Goal: Answer question/provide support: Share knowledge or assist other users

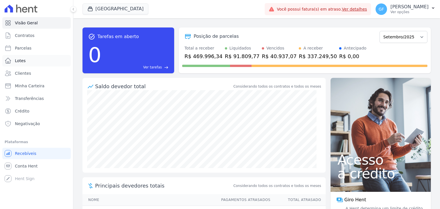
click at [24, 60] on span "Lotes" at bounding box center [20, 61] width 11 height 6
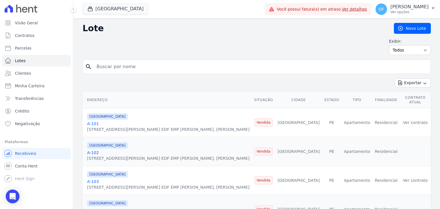
click at [72, 6] on div at bounding box center [70, 9] width 6 height 18
click at [72, 8] on icon at bounding box center [73, 8] width 3 height 3
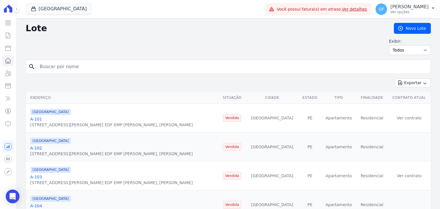
click at [78, 69] on input "search" at bounding box center [232, 66] width 392 height 11
type input "[PERSON_NAME]"
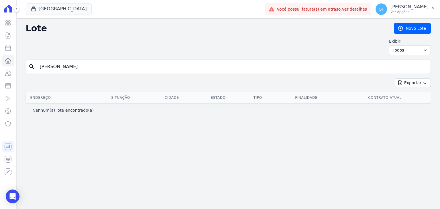
click at [71, 70] on input "[PERSON_NAME]" at bounding box center [232, 66] width 392 height 11
type input "teofilio"
drag, startPoint x: 109, startPoint y: 67, endPoint x: 0, endPoint y: 51, distance: 110.4
click at [0, 51] on div "Visão Geral Contratos [GEOGRAPHIC_DATA] Lotes Clientes Minha Carteira Transferê…" at bounding box center [220, 104] width 440 height 209
paste input "[PERSON_NAME] do Nascimento Net"
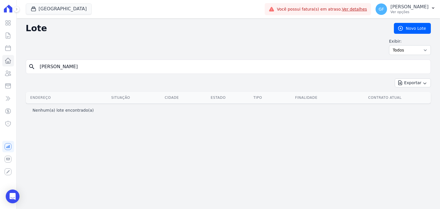
type input "[PERSON_NAME]"
click at [11, 75] on icon at bounding box center [8, 73] width 7 height 7
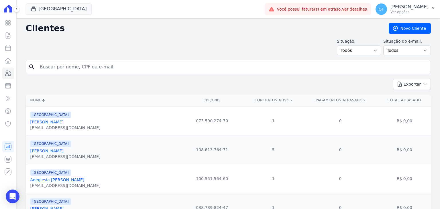
click at [51, 67] on input "search" at bounding box center [232, 66] width 392 height 11
paste input "[PERSON_NAME]"
type input "[PERSON_NAME]"
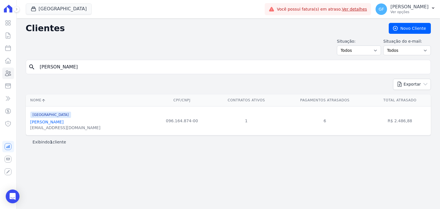
click at [47, 122] on link "[PERSON_NAME]" at bounding box center [46, 122] width 33 height 5
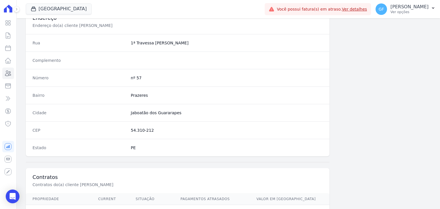
scroll to position [325, 0]
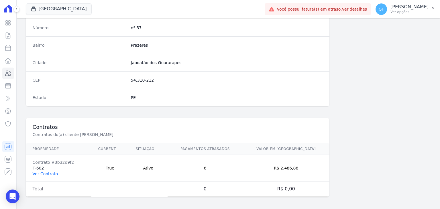
click at [47, 172] on link "Ver Contrato" at bounding box center [45, 174] width 25 height 5
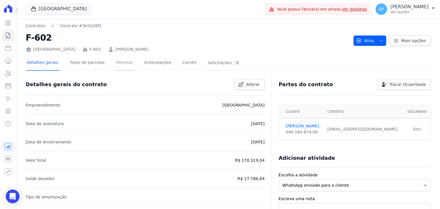
click at [124, 67] on link "Parcelas" at bounding box center [124, 63] width 19 height 15
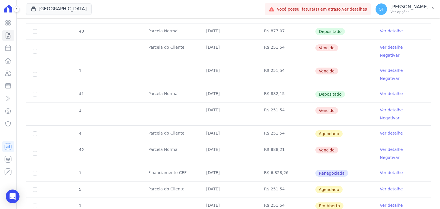
scroll to position [315, 0]
drag, startPoint x: 206, startPoint y: 114, endPoint x: 331, endPoint y: 110, distance: 125.1
click at [331, 142] on tr "42 [GEOGRAPHIC_DATA] [DATE] R$ 888,21 [GEOGRAPHIC_DATA] Ver detalhe Negativar" at bounding box center [228, 153] width 405 height 23
drag, startPoint x: 251, startPoint y: 113, endPoint x: 239, endPoint y: 113, distance: 11.2
click at [251, 142] on td "[DATE]" at bounding box center [229, 153] width 58 height 23
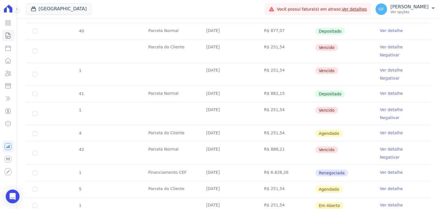
drag, startPoint x: 201, startPoint y: 114, endPoint x: 342, endPoint y: 113, distance: 140.5
click at [342, 142] on tr "42 [GEOGRAPHIC_DATA] [DATE] R$ 888,21 [GEOGRAPHIC_DATA] Ver detalhe Negativar" at bounding box center [228, 153] width 405 height 23
click at [17, 196] on div "Open Intercom Messenger" at bounding box center [12, 196] width 15 height 15
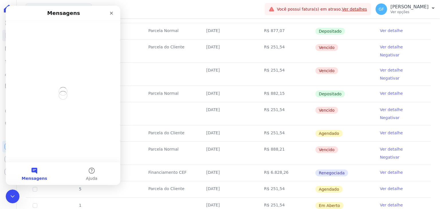
scroll to position [0, 0]
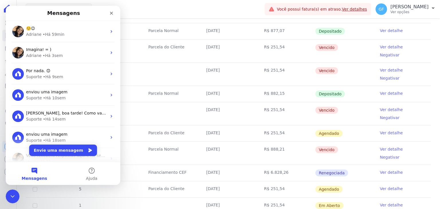
click at [61, 33] on div "Adriane • Há 59min" at bounding box center [66, 35] width 81 height 6
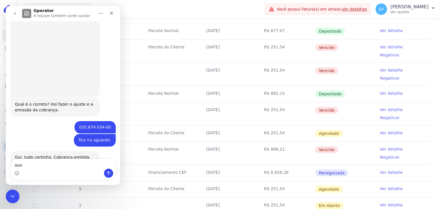
type textarea "oooi"
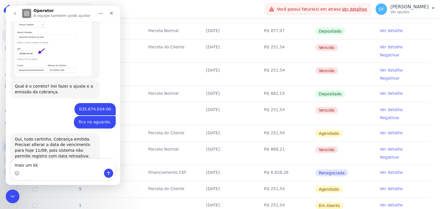
type textarea "mais um kkk"
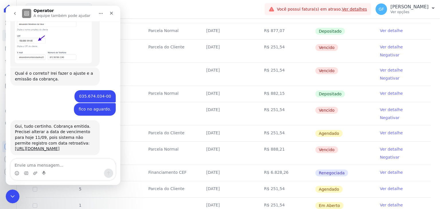
type textarea "[PERSON_NAME]"
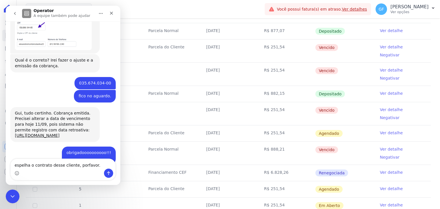
type textarea "espelha o contrato desse cliente, porfavor."
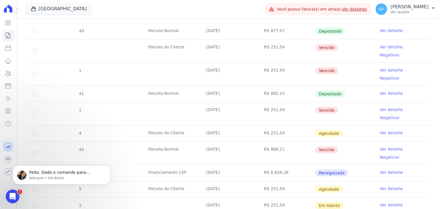
scroll to position [0, 0]
click at [5, 73] on icon at bounding box center [8, 73] width 7 height 7
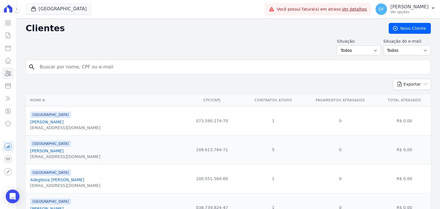
click at [81, 67] on input "search" at bounding box center [232, 66] width 392 height 11
paste input "[PERSON_NAME]"
type input "[PERSON_NAME]"
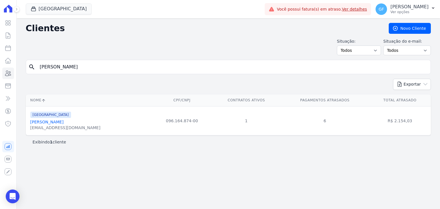
click at [52, 126] on div "[EMAIL_ADDRESS][DOMAIN_NAME]" at bounding box center [65, 128] width 70 height 6
click at [56, 122] on link "[PERSON_NAME]" at bounding box center [46, 122] width 33 height 5
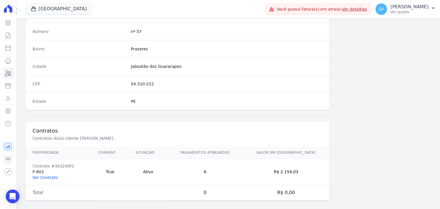
scroll to position [325, 0]
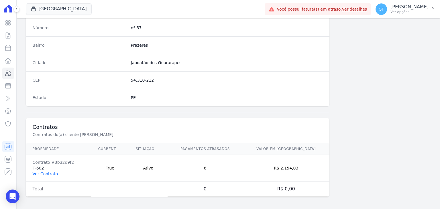
click at [47, 172] on link "Ver Contrato" at bounding box center [45, 174] width 25 height 5
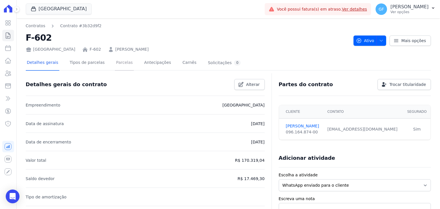
click at [115, 63] on link "Parcelas" at bounding box center [124, 63] width 19 height 15
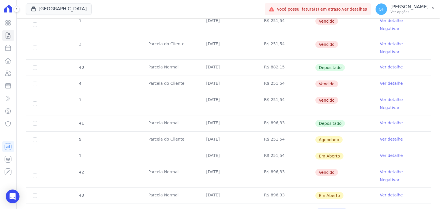
scroll to position [315, 0]
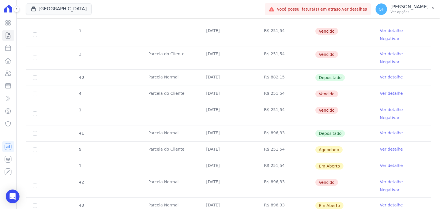
drag, startPoint x: 77, startPoint y: 62, endPoint x: 346, endPoint y: 98, distance: 272.2
click at [346, 98] on tbody "34 [GEOGRAPHIC_DATA] [DATE] R$ 854,31 Pago Ver detalhe 35 [GEOGRAPHIC_DATA] [DA…" at bounding box center [228, 62] width 405 height 433
click at [303, 126] on td "R$ 896,33" at bounding box center [286, 134] width 58 height 16
drag, startPoint x: 205, startPoint y: 96, endPoint x: 335, endPoint y: 95, distance: 130.2
click at [335, 125] on tr "41 [GEOGRAPHIC_DATA] [DATE] R$ 896,33 Depositado Ver detalhe" at bounding box center [228, 133] width 405 height 16
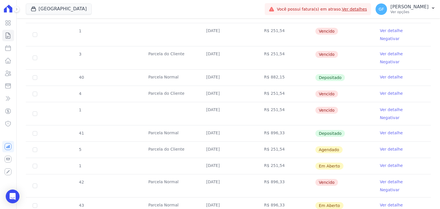
click at [367, 126] on td "Depositado" at bounding box center [344, 134] width 58 height 16
click at [384, 130] on link "Ver detalhe" at bounding box center [391, 133] width 23 height 6
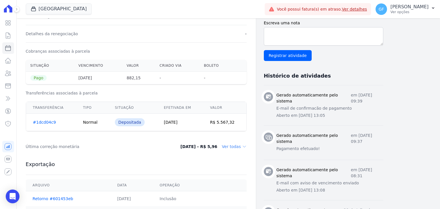
scroll to position [201, 0]
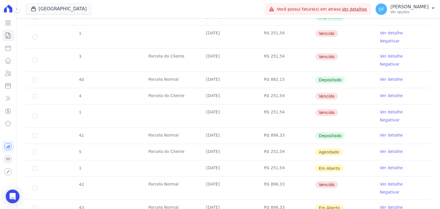
scroll to position [315, 0]
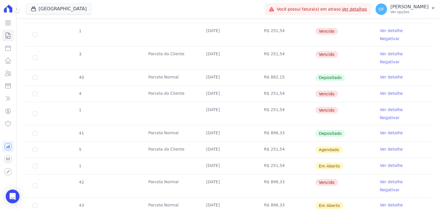
drag, startPoint x: 141, startPoint y: 64, endPoint x: 414, endPoint y: 94, distance: 274.7
click at [414, 94] on tbody "34 [GEOGRAPHIC_DATA] [DATE] R$ 854,31 Pago Ver detalhe 35 [GEOGRAPHIC_DATA] [DA…" at bounding box center [228, 62] width 405 height 433
click at [358, 126] on td "Depositado" at bounding box center [344, 134] width 58 height 16
drag, startPoint x: 204, startPoint y: 98, endPoint x: 309, endPoint y: 98, distance: 104.4
click at [309, 125] on tr "41 [GEOGRAPHIC_DATA] [DATE] R$ 896,33 Depositado Ver detalhe" at bounding box center [228, 133] width 405 height 16
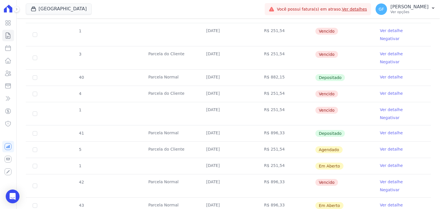
click at [361, 126] on td "Depositado" at bounding box center [344, 134] width 58 height 16
click at [385, 130] on link "Ver detalhe" at bounding box center [391, 133] width 23 height 6
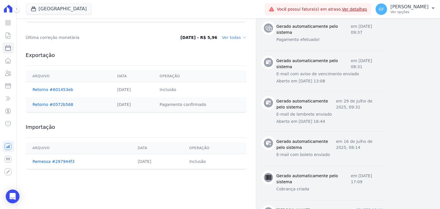
scroll to position [258, 0]
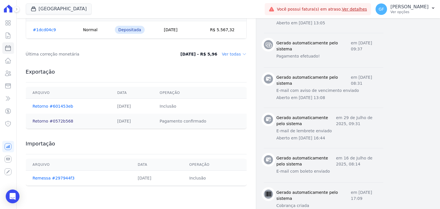
click at [47, 120] on link "Retorno #0572b568" at bounding box center [53, 121] width 41 height 5
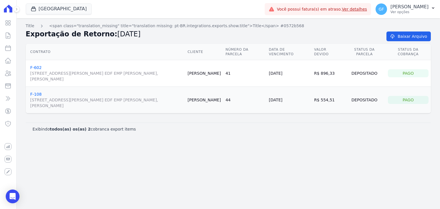
drag, startPoint x: 278, startPoint y: 74, endPoint x: 309, endPoint y: 74, distance: 30.4
click at [309, 74] on td "[DATE]" at bounding box center [289, 73] width 45 height 27
click at [354, 75] on div "Depositado" at bounding box center [365, 73] width 38 height 8
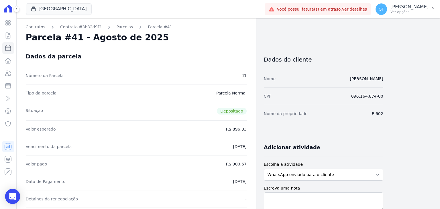
click at [8, 196] on div "Open Intercom Messenger" at bounding box center [12, 196] width 15 height 15
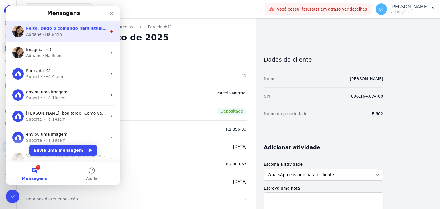
click at [78, 34] on div "Adriane • Há 8min" at bounding box center [66, 35] width 81 height 6
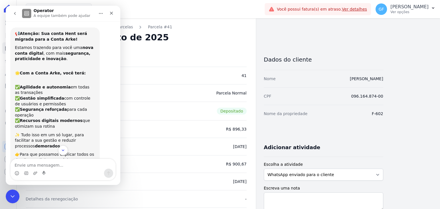
scroll to position [7, 0]
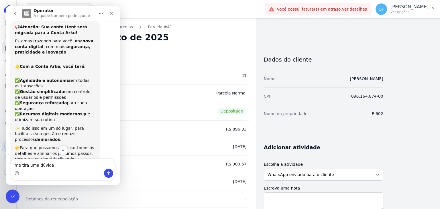
type textarea "me tira uma dúvida"
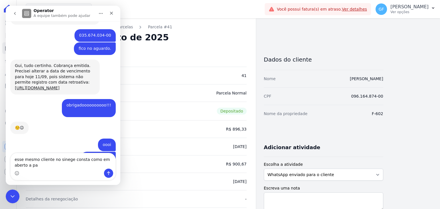
scroll to position [4189, 0]
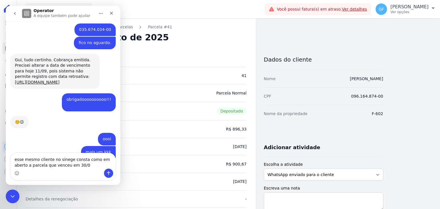
type textarea "esse mesmo cliente no sinege consta como em aberto a parcela que venceu em 30/08"
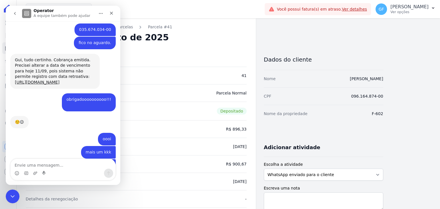
scroll to position [4202, 0]
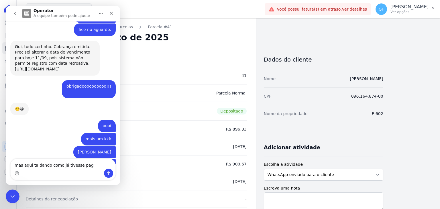
type textarea "mas aqui ta dando como já tivesse paga"
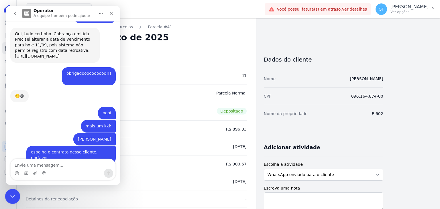
drag, startPoint x: 34, startPoint y: 236, endPoint x: 12, endPoint y: 195, distance: 46.7
click at [12, 195] on icon "Encerramento do Messenger da Intercom" at bounding box center [11, 195] width 7 height 7
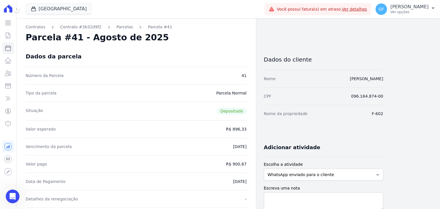
scroll to position [4004, 0]
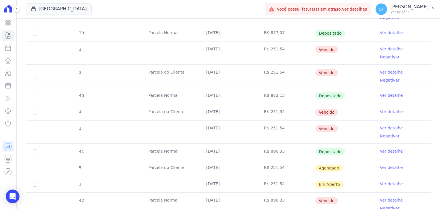
scroll to position [373, 0]
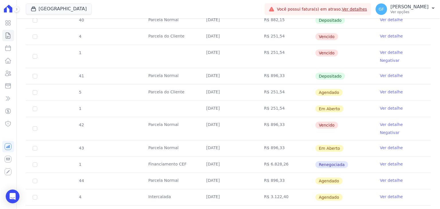
click at [197, 101] on td at bounding box center [171, 109] width 58 height 16
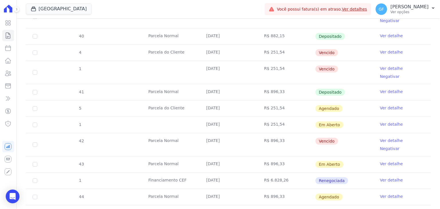
scroll to position [344, 0]
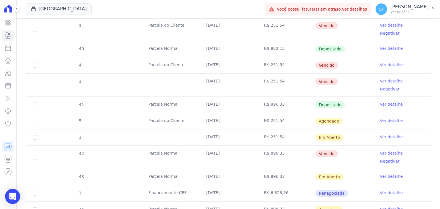
click at [14, 194] on icon "Open Intercom Messenger" at bounding box center [12, 196] width 7 height 7
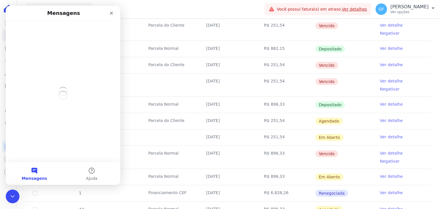
scroll to position [0, 0]
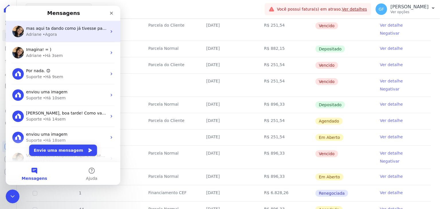
click at [58, 36] on div "Adriane • Agora" at bounding box center [66, 35] width 81 height 6
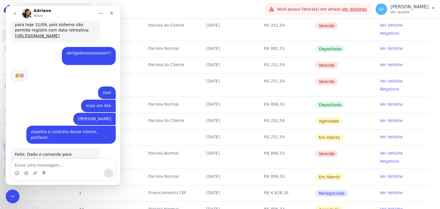
scroll to position [4180, 0]
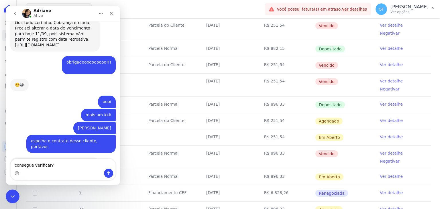
type textarea "consegue verificar?"
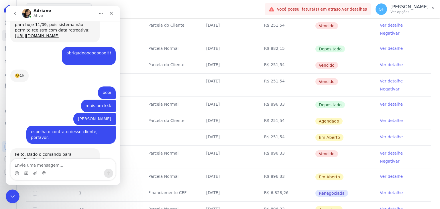
scroll to position [4193, 0]
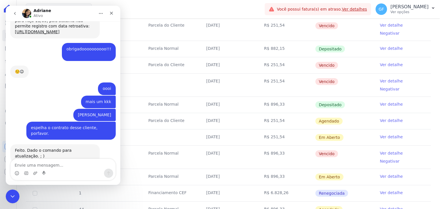
click at [212, 97] on td "[DATE]" at bounding box center [229, 105] width 58 height 16
click at [384, 102] on link "Ver detalhe" at bounding box center [391, 105] width 23 height 6
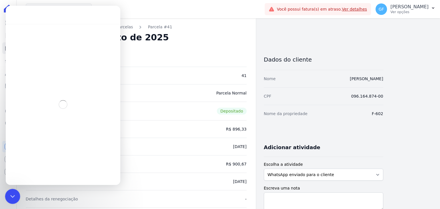
click at [13, 195] on icon "Encerramento do Messenger da Intercom" at bounding box center [11, 195] width 7 height 7
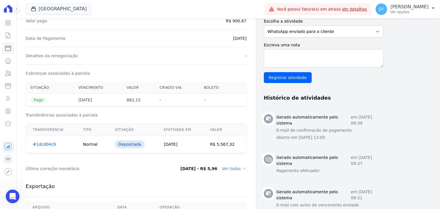
scroll to position [4163, 0]
drag, startPoint x: 79, startPoint y: 99, endPoint x: 224, endPoint y: 143, distance: 151.9
click at [147, 104] on th "882,15" at bounding box center [138, 100] width 33 height 13
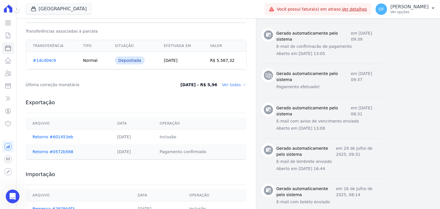
scroll to position [229, 0]
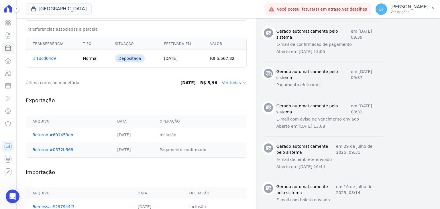
drag, startPoint x: 111, startPoint y: 151, endPoint x: 150, endPoint y: 151, distance: 39.3
click at [150, 151] on td "[DATE]" at bounding box center [131, 150] width 42 height 15
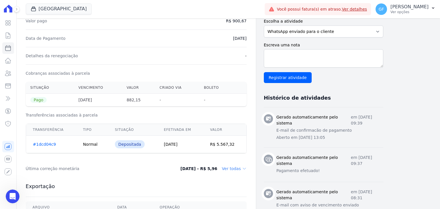
scroll to position [115, 0]
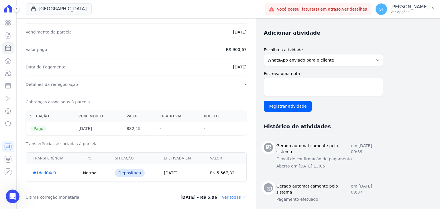
drag, startPoint x: 80, startPoint y: 129, endPoint x: 104, endPoint y: 129, distance: 23.5
click at [104, 129] on th "[DATE]" at bounding box center [98, 128] width 48 height 13
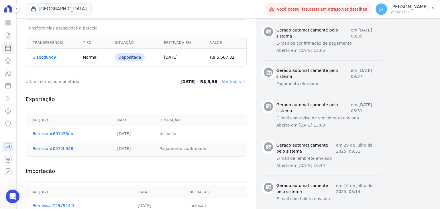
scroll to position [229, 0]
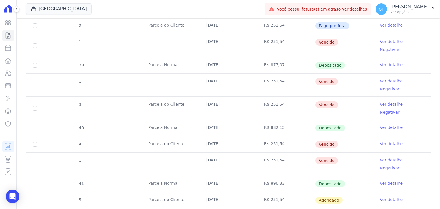
scroll to position [258, 0]
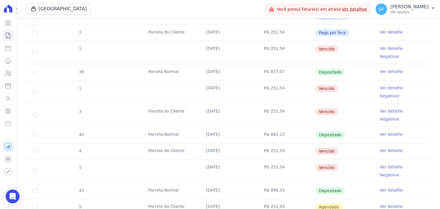
click at [178, 127] on td "Parcela Normal" at bounding box center [171, 135] width 58 height 16
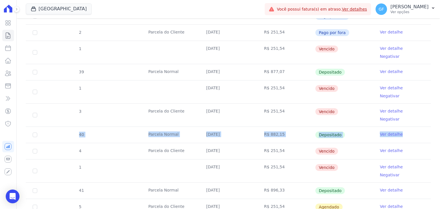
drag, startPoint x: 71, startPoint y: 101, endPoint x: 407, endPoint y: 112, distance: 336.2
click at [407, 127] on tr "40 [GEOGRAPHIC_DATA] [DATE] R$ 882,15 Depositado Ver detalhe" at bounding box center [228, 135] width 405 height 16
click at [358, 127] on td "Depositado" at bounding box center [344, 135] width 58 height 16
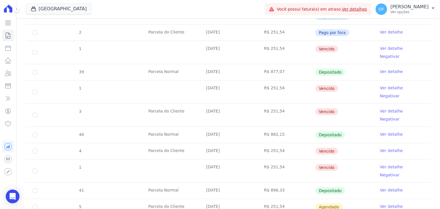
click at [390, 132] on link "Ver detalhe" at bounding box center [391, 135] width 23 height 6
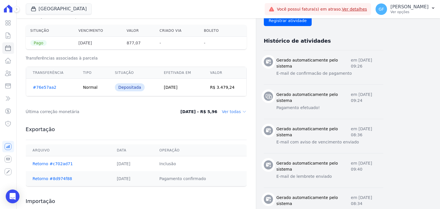
scroll to position [258, 0]
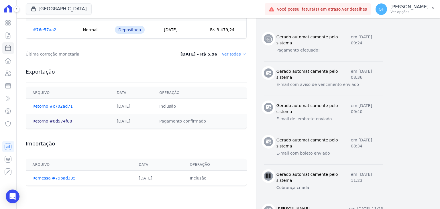
click at [61, 121] on link "Retorno #8d974f88" at bounding box center [53, 121] width 40 height 5
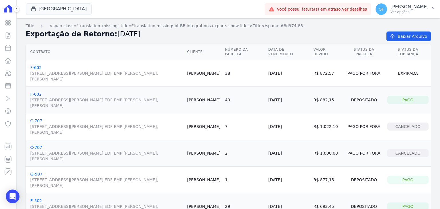
click at [249, 71] on td "38" at bounding box center [244, 73] width 43 height 27
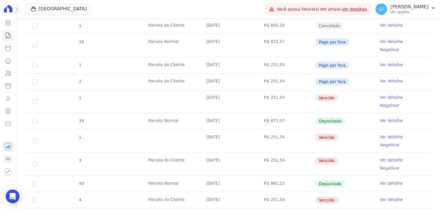
scroll to position [229, 0]
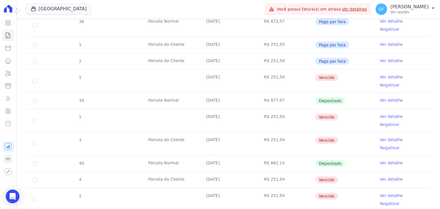
drag, startPoint x: 208, startPoint y: 69, endPoint x: 338, endPoint y: 69, distance: 130.7
click at [338, 69] on tr "1 [DATE] R$ 251,54 [GEOGRAPHIC_DATA] Ver detalhe Negativar" at bounding box center [228, 80] width 405 height 23
drag, startPoint x: 203, startPoint y: 102, endPoint x: 325, endPoint y: 99, distance: 121.6
click at [325, 109] on tr "1 [DATE] R$ 251,54 [GEOGRAPHIC_DATA] Ver detalhe Negativar" at bounding box center [228, 120] width 405 height 23
drag, startPoint x: 206, startPoint y: 115, endPoint x: 311, endPoint y: 115, distance: 105.2
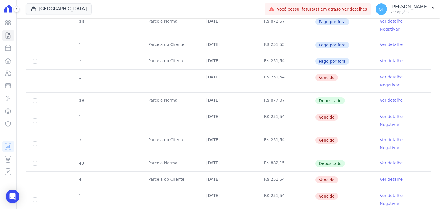
click at [311, 132] on tr "3 [GEOGRAPHIC_DATA] [DATE] R$ 251,54 [GEOGRAPHIC_DATA] Ver detalhe Negativar" at bounding box center [228, 143] width 405 height 23
drag, startPoint x: 194, startPoint y: 152, endPoint x: 337, endPoint y: 168, distance: 144.5
click at [337, 168] on tbody "34 [GEOGRAPHIC_DATA] [DATE] R$ 854,31 Pago Ver detalhe 35 [GEOGRAPHIC_DATA] [DA…" at bounding box center [228, 148] width 405 height 433
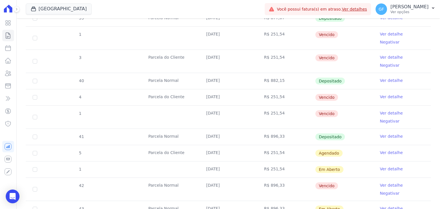
scroll to position [315, 0]
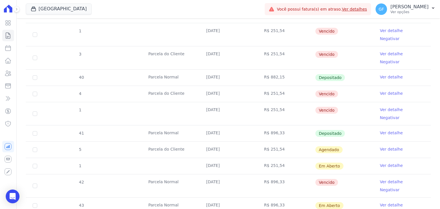
click at [207, 142] on td "[DATE]" at bounding box center [229, 150] width 58 height 16
drag, startPoint x: 212, startPoint y: 96, endPoint x: 346, endPoint y: 99, distance: 133.9
click at [346, 125] on tr "41 [GEOGRAPHIC_DATA] [DATE] R$ 896,33 Depositado Ver detalhe" at bounding box center [228, 133] width 405 height 16
click at [362, 102] on td "Vencido" at bounding box center [344, 113] width 58 height 23
drag, startPoint x: 265, startPoint y: 99, endPoint x: 284, endPoint y: 99, distance: 19.2
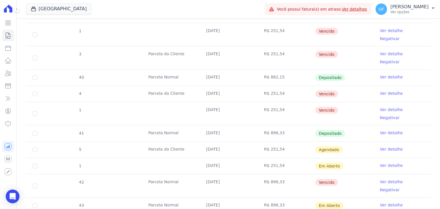
click at [284, 126] on td "R$ 896,33" at bounding box center [286, 134] width 58 height 16
click at [344, 126] on td "Depositado" at bounding box center [344, 134] width 58 height 16
drag, startPoint x: 206, startPoint y: 96, endPoint x: 354, endPoint y: 98, distance: 147.4
click at [354, 125] on tr "41 [GEOGRAPHIC_DATA] [DATE] R$ 896,33 Depositado Ver detalhe" at bounding box center [228, 133] width 405 height 16
click at [387, 130] on link "Ver detalhe" at bounding box center [391, 133] width 23 height 6
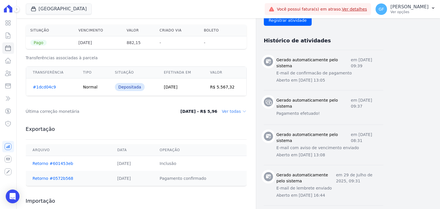
scroll to position [229, 0]
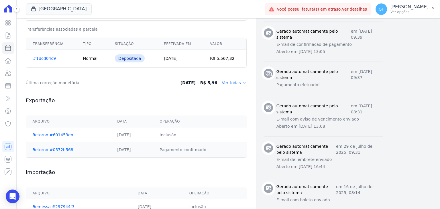
click at [50, 145] on td "Retorno #0572b568" at bounding box center [68, 150] width 85 height 15
click at [50, 148] on link "Retorno #0572b568" at bounding box center [53, 150] width 41 height 5
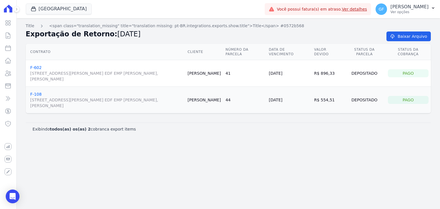
drag, startPoint x: 323, startPoint y: 75, endPoint x: 344, endPoint y: 76, distance: 20.9
click at [344, 76] on td "R$ 896,33" at bounding box center [328, 73] width 32 height 27
click at [414, 75] on div "Pago" at bounding box center [408, 73] width 41 height 8
click at [10, 192] on div "Open Intercom Messenger" at bounding box center [12, 196] width 15 height 15
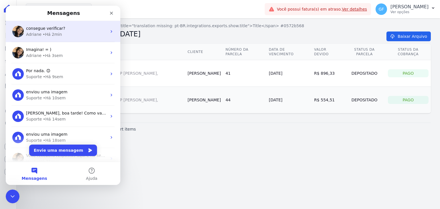
click at [52, 37] on div "• Há 2min" at bounding box center [52, 35] width 19 height 6
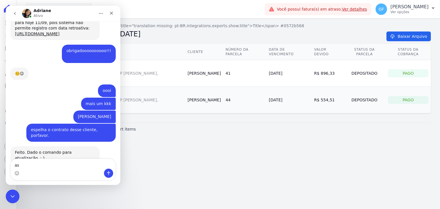
scroll to position [4163, 0]
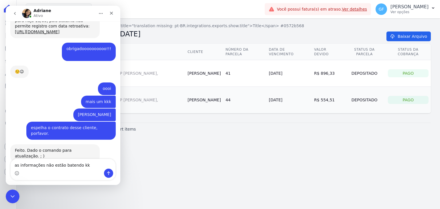
type textarea "as informações não estão batendo kkk"
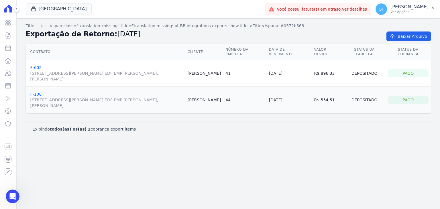
scroll to position [3933, 0]
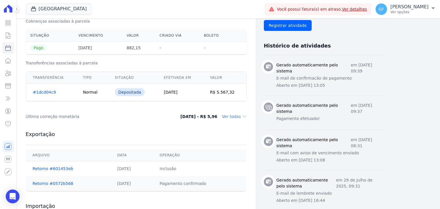
scroll to position [201, 0]
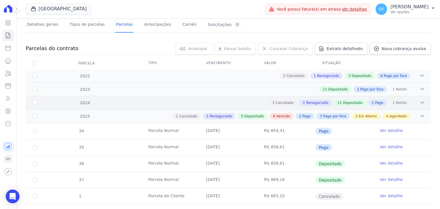
scroll to position [86, 0]
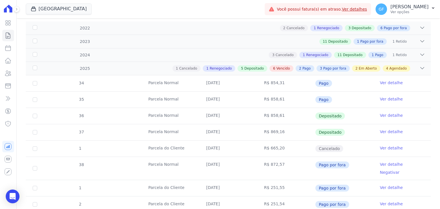
drag, startPoint x: 203, startPoint y: 115, endPoint x: 336, endPoint y: 121, distance: 133.2
click at [336, 121] on tr "36 [GEOGRAPHIC_DATA] [DATE] R$ 858,61 Depositado Ver detalhe" at bounding box center [228, 116] width 405 height 16
drag, startPoint x: 206, startPoint y: 130, endPoint x: 360, endPoint y: 130, distance: 153.1
click at [360, 130] on tr "37 [GEOGRAPHIC_DATA] [DATE] R$ 869,16 Depositado Ver detalhe" at bounding box center [228, 132] width 405 height 16
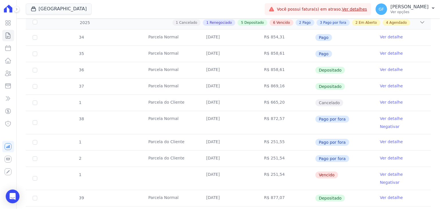
scroll to position [143, 0]
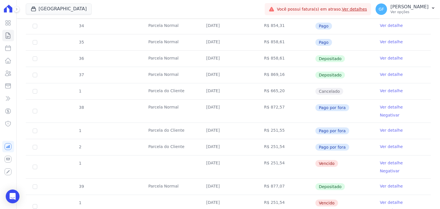
drag, startPoint x: 206, startPoint y: 106, endPoint x: 352, endPoint y: 106, distance: 145.9
click at [352, 106] on tr "38 [GEOGRAPHIC_DATA] [DATE] R$ 872,57 Pago por fora Ver detalhe Negativar" at bounding box center [228, 110] width 405 height 23
drag, startPoint x: 200, startPoint y: 170, endPoint x: 341, endPoint y: 171, distance: 140.8
click at [341, 179] on tr "39 [GEOGRAPHIC_DATA] [DATE] R$ 877,07 Depositado Ver detalhe" at bounding box center [228, 187] width 405 height 16
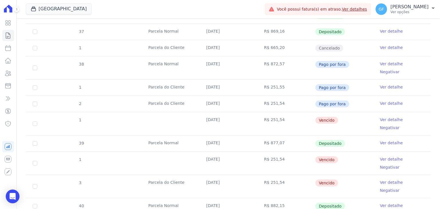
scroll to position [201, 0]
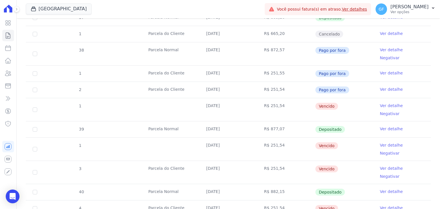
drag, startPoint x: 206, startPoint y: 160, endPoint x: 344, endPoint y: 163, distance: 137.7
click at [344, 184] on tr "40 [GEOGRAPHIC_DATA] [DATE] R$ 882,15 Depositado Ver detalhe" at bounding box center [228, 192] width 405 height 16
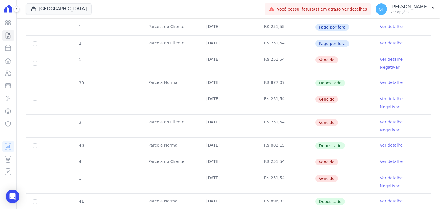
scroll to position [258, 0]
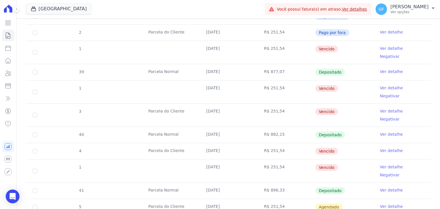
drag, startPoint x: 205, startPoint y: 154, endPoint x: 349, endPoint y: 155, distance: 143.9
click at [349, 183] on tr "41 [GEOGRAPHIC_DATA] [DATE] R$ 896,33 Depositado Ver detalhe" at bounding box center [228, 191] width 405 height 16
click at [361, 183] on td "Depositado" at bounding box center [344, 191] width 58 height 16
click at [390, 188] on link "Ver detalhe" at bounding box center [391, 191] width 23 height 6
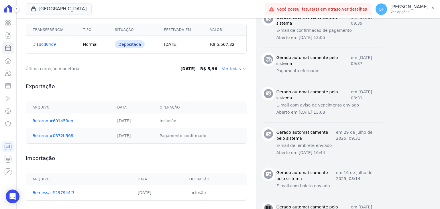
scroll to position [287, 0]
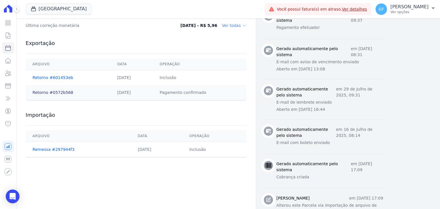
click at [64, 94] on link "Retorno #0572b568" at bounding box center [53, 92] width 41 height 5
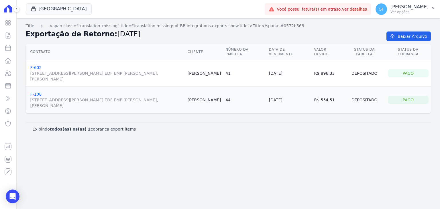
drag, startPoint x: 282, startPoint y: 75, endPoint x: 315, endPoint y: 75, distance: 33.0
click at [312, 75] on td "[DATE]" at bounding box center [289, 73] width 45 height 27
click at [295, 77] on td "[DATE]" at bounding box center [289, 73] width 45 height 27
click at [279, 73] on td "[DATE]" at bounding box center [289, 73] width 45 height 27
drag, startPoint x: 274, startPoint y: 74, endPoint x: 421, endPoint y: 74, distance: 147.7
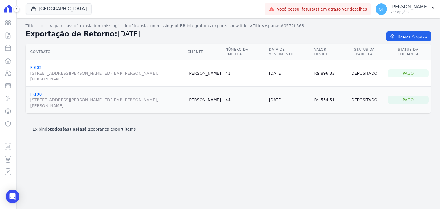
click at [421, 74] on tr "F-602 [STREET_ADDRESS][PERSON_NAME] EDF EMP [PERSON_NAME], [PERSON_NAME] [PERSO…" at bounding box center [228, 73] width 405 height 27
click at [366, 82] on td "Depositado" at bounding box center [365, 73] width 42 height 27
drag, startPoint x: 214, startPoint y: 71, endPoint x: 422, endPoint y: 73, distance: 207.9
click at [422, 73] on tr "F-602 [STREET_ADDRESS][PERSON_NAME] EDF EMP [PERSON_NAME], [PERSON_NAME] [PERSO…" at bounding box center [228, 73] width 405 height 27
click at [258, 76] on td "41" at bounding box center [244, 73] width 43 height 27
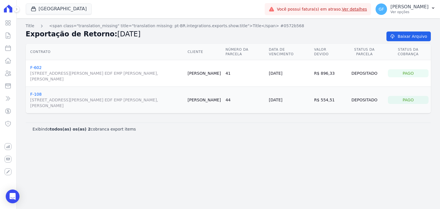
drag, startPoint x: 280, startPoint y: 73, endPoint x: 313, endPoint y: 75, distance: 33.1
click at [312, 75] on td "[DATE]" at bounding box center [289, 73] width 45 height 27
click at [302, 83] on td "[DATE]" at bounding box center [289, 73] width 45 height 27
drag, startPoint x: 280, startPoint y: 75, endPoint x: 309, endPoint y: 75, distance: 29.2
click at [309, 75] on td "[DATE]" at bounding box center [289, 73] width 45 height 27
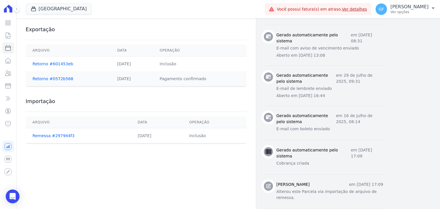
scroll to position [287, 0]
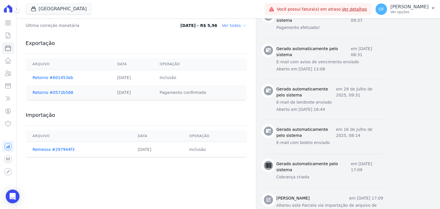
drag, startPoint x: 126, startPoint y: 93, endPoint x: 138, endPoint y: 93, distance: 12.0
click at [138, 93] on td "[DATE]" at bounding box center [131, 92] width 42 height 15
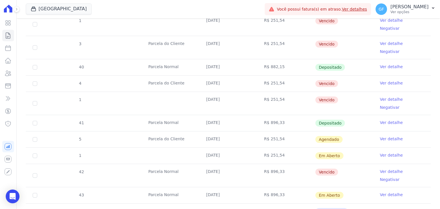
scroll to position [373, 0]
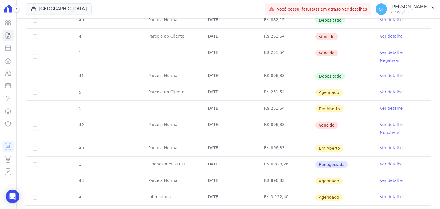
click at [296, 140] on td "R$ 896,33" at bounding box center [286, 148] width 58 height 16
click at [254, 85] on td "[DATE]" at bounding box center [229, 93] width 58 height 16
drag, startPoint x: 286, startPoint y: 46, endPoint x: 371, endPoint y: 43, distance: 84.9
click at [361, 68] on tr "41 [GEOGRAPHIC_DATA] [DATE] R$ 896,33 Depositado Ver detalhe" at bounding box center [228, 76] width 405 height 16
click at [381, 73] on link "Ver detalhe" at bounding box center [391, 76] width 23 height 6
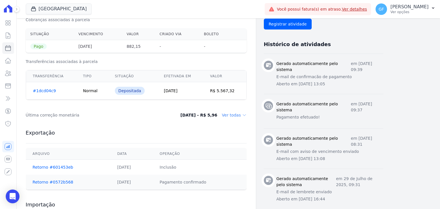
scroll to position [229, 0]
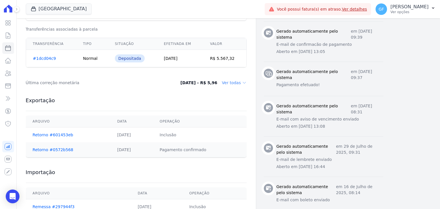
drag, startPoint x: 111, startPoint y: 151, endPoint x: 142, endPoint y: 149, distance: 30.4
click at [142, 149] on td "[DATE]" at bounding box center [131, 150] width 42 height 15
click at [145, 163] on div "Importação [GEOGRAPHIC_DATA] Data Operação Remessa #297944f3 [DATE] Inclusão" at bounding box center [136, 191] width 221 height 57
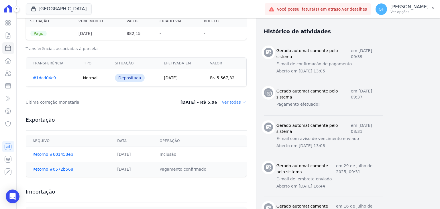
scroll to position [201, 0]
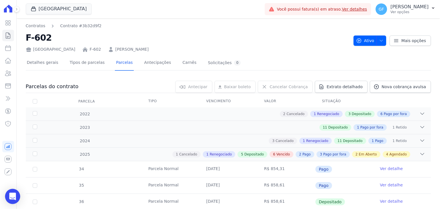
click at [8, 196] on div "Open Intercom Messenger" at bounding box center [12, 196] width 15 height 15
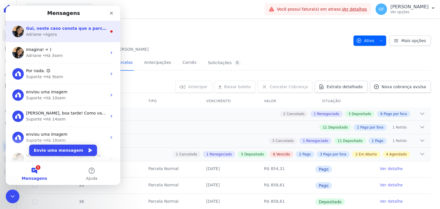
click at [48, 34] on div "• Agora" at bounding box center [50, 35] width 14 height 6
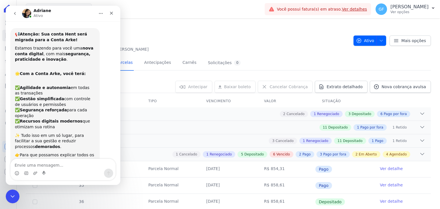
scroll to position [7, 0]
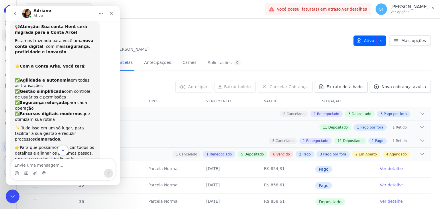
click at [64, 148] on icon "Scroll to bottom" at bounding box center [63, 150] width 5 height 5
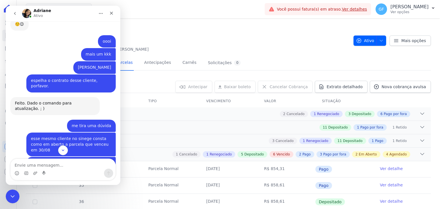
scroll to position [4119, 0]
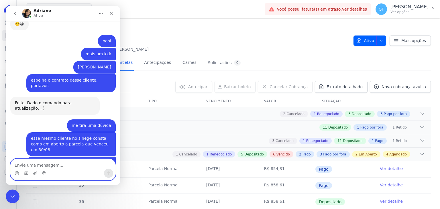
click at [35, 167] on textarea "Envie uma mensagem..." at bounding box center [63, 164] width 105 height 10
type textarea "m"
type textarea "e"
type textarea "a de julho ele pagou em agosto."
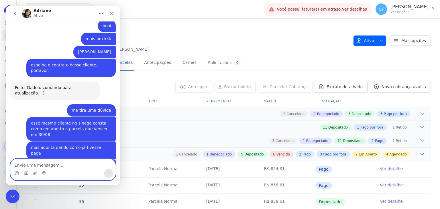
scroll to position [4137, 0]
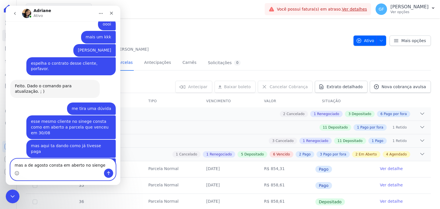
type textarea "mas a de agosto consta em aberto no sienge"
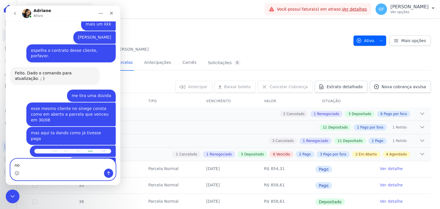
type textarea "n"
type textarea "aqui na hent que não está correto"
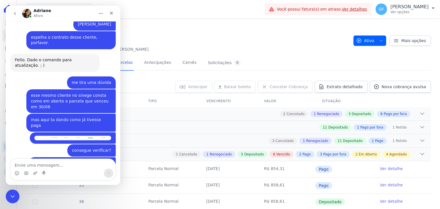
drag, startPoint x: 49, startPoint y: 122, endPoint x: 108, endPoint y: 121, distance: 59.7
drag, startPoint x: 26, startPoint y: 133, endPoint x: 82, endPoint y: 134, distance: 55.9
click at [55, 163] on textarea "Envie uma mensagem..." at bounding box center [63, 164] width 105 height 10
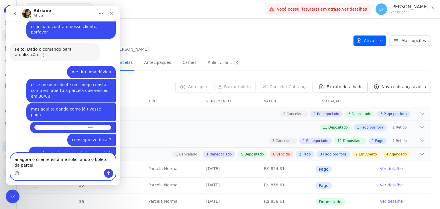
scroll to position [4192, 0]
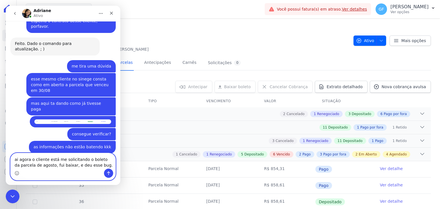
type textarea "ai agora o cliente está me solicitando o boleto da parcela de agosto, fui baixa…"
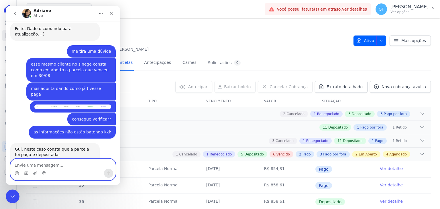
scroll to position [4211, 0]
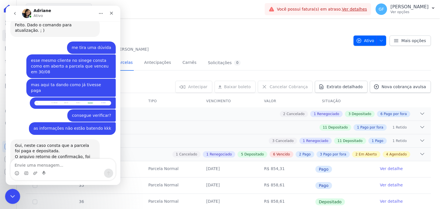
drag, startPoint x: 15, startPoint y: 196, endPoint x: 370, endPoint y: 332, distance: 380.2
click at [16, 196] on div "Encerramento do Messenger da Intercom" at bounding box center [12, 196] width 14 height 14
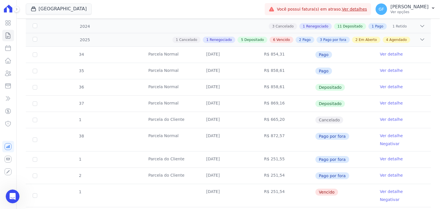
drag, startPoint x: 147, startPoint y: 53, endPoint x: 320, endPoint y: 57, distance: 173.2
click at [320, 57] on tr "34 [GEOGRAPHIC_DATA] [DATE] R$ 854,31 Pago Ver detalhe" at bounding box center [228, 55] width 405 height 16
drag, startPoint x: 146, startPoint y: 70, endPoint x: 420, endPoint y: 63, distance: 273.9
click at [420, 63] on tr "35 [GEOGRAPHIC_DATA] [DATE] R$ 858,61 Pago Ver detalhe" at bounding box center [228, 71] width 405 height 16
drag, startPoint x: 79, startPoint y: 85, endPoint x: 406, endPoint y: 82, distance: 326.9
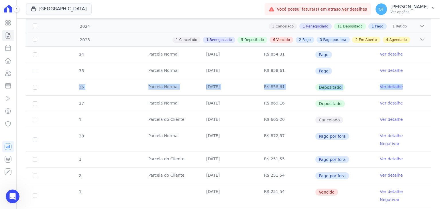
click at [406, 82] on tr "36 [GEOGRAPHIC_DATA] [DATE] R$ 858,61 Depositado Ver detalhe" at bounding box center [228, 87] width 405 height 16
drag, startPoint x: 142, startPoint y: 102, endPoint x: 415, endPoint y: 104, distance: 273.0
click at [415, 104] on tr "37 [GEOGRAPHIC_DATA] [DATE] R$ 869,16 Depositado Ver detalhe" at bounding box center [228, 103] width 405 height 16
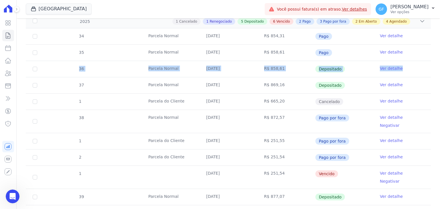
scroll to position [143, 0]
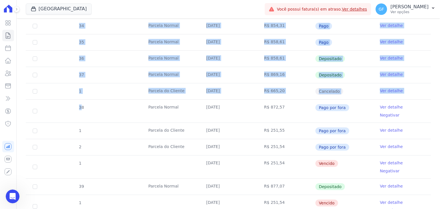
drag, startPoint x: 81, startPoint y: 107, endPoint x: 436, endPoint y: 108, distance: 355.5
click at [436, 108] on main "Contratos Contrato #3b32d9f2 F-602 [GEOGRAPHIC_DATA] F-602 [PERSON_NAME] Ativo …" at bounding box center [229, 113] width 424 height 191
click at [193, 123] on td "Parcela do Cliente" at bounding box center [171, 131] width 58 height 16
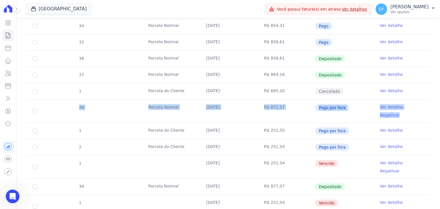
drag, startPoint x: 77, startPoint y: 107, endPoint x: 421, endPoint y: 107, distance: 344.9
click at [421, 107] on tr "38 [GEOGRAPHIC_DATA] [DATE] R$ 872,57 Pago por fora Ver detalhe Negativar" at bounding box center [228, 110] width 405 height 23
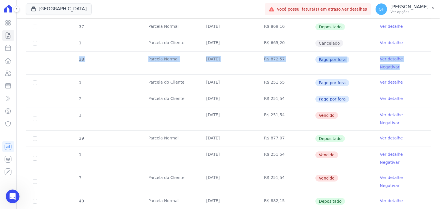
scroll to position [201, 0]
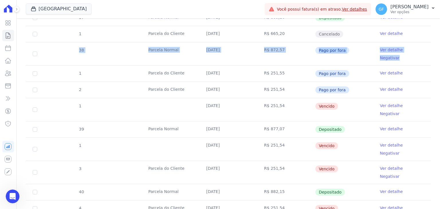
drag, startPoint x: 144, startPoint y: 112, endPoint x: 291, endPoint y: 110, distance: 147.1
click at [291, 121] on tr "39 [GEOGRAPHIC_DATA] [DATE] R$ 877,07 Depositado Ver detalhe" at bounding box center [228, 129] width 405 height 16
click at [387, 126] on link "Ver detalhe" at bounding box center [391, 129] width 23 height 6
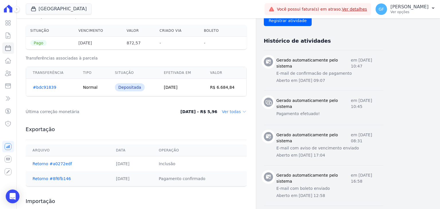
scroll to position [201, 0]
click at [14, 192] on div "Open Intercom Messenger" at bounding box center [12, 196] width 15 height 15
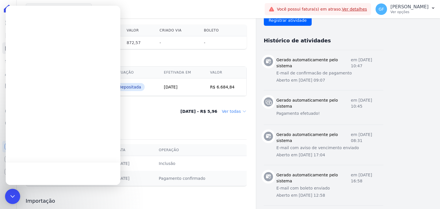
scroll to position [0, 0]
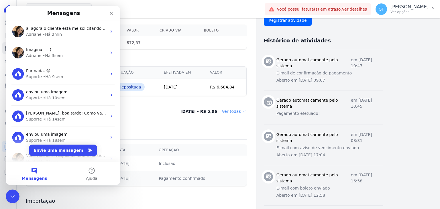
click at [73, 28] on span "ai agora o cliente está me solicitando o boleto da parcela de agosto, fui baixa…" at bounding box center [122, 28] width 193 height 5
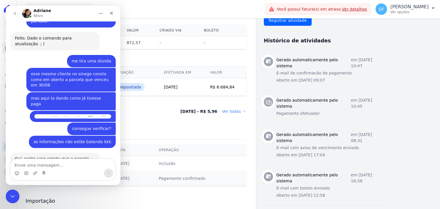
scroll to position [4105, 0]
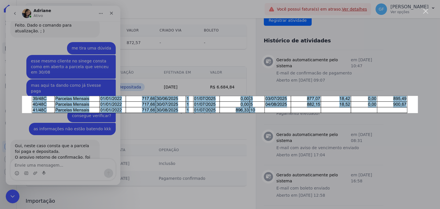
click at [107, 127] on div "Messenger da Intercom" at bounding box center [220, 104] width 440 height 209
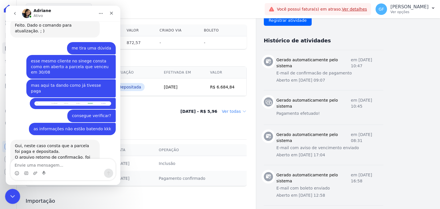
click at [17, 194] on div "Encerramento do Messenger da Intercom" at bounding box center [12, 196] width 14 height 14
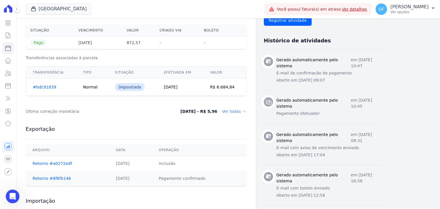
scroll to position [4062, 0]
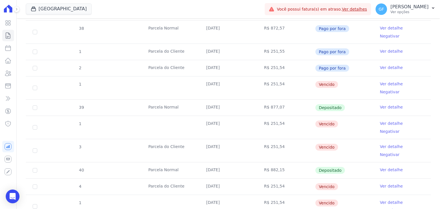
scroll to position [258, 0]
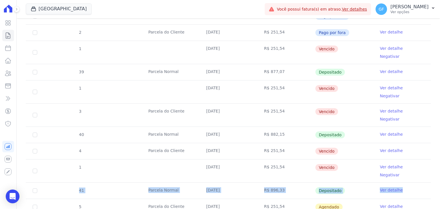
drag, startPoint x: 75, startPoint y: 152, endPoint x: 407, endPoint y: 157, distance: 331.8
click at [407, 183] on tr "41 [GEOGRAPHIC_DATA] [DATE] R$ 896,33 Depositado Ver detalhe" at bounding box center [228, 191] width 405 height 16
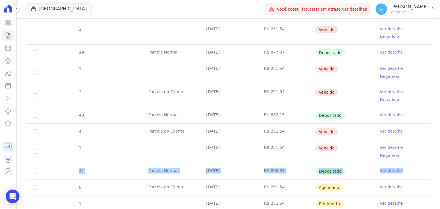
scroll to position [287, 0]
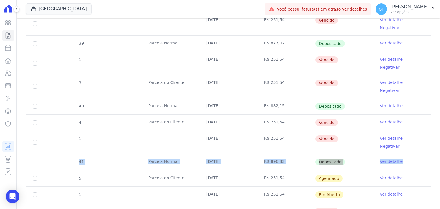
click at [357, 154] on td "Depositado" at bounding box center [344, 162] width 58 height 16
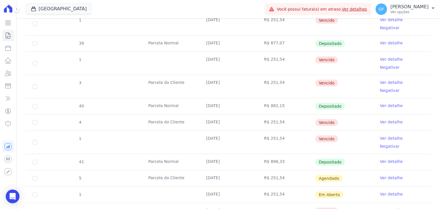
click at [380, 159] on link "Ver detalhe" at bounding box center [391, 162] width 23 height 6
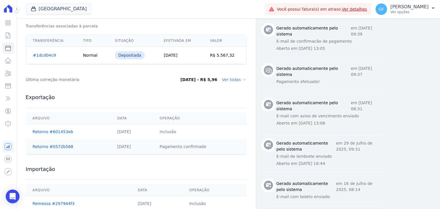
scroll to position [229, 0]
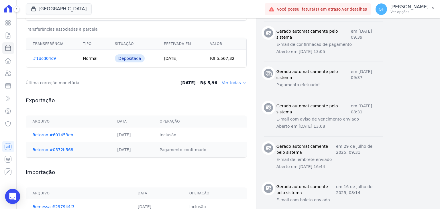
click at [10, 197] on icon "Open Intercom Messenger" at bounding box center [12, 196] width 7 height 7
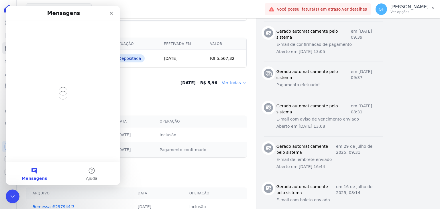
scroll to position [0, 0]
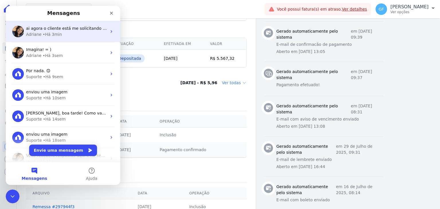
click at [59, 36] on div "Adriane • Há 3min" at bounding box center [66, 35] width 81 height 6
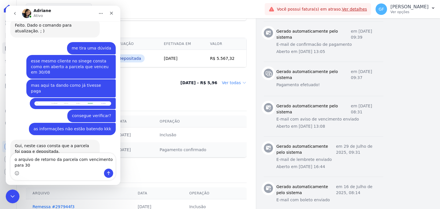
scroll to position [4110, 0]
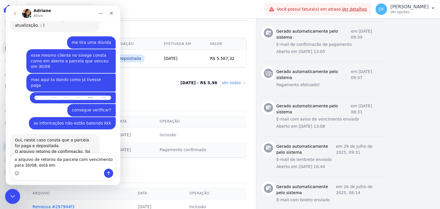
type textarea "o arquivo de retorno da parcela com vencimento para 30/08, está em"
click at [5, 193] on div "Encerramento do Messenger da Intercom" at bounding box center [12, 196] width 14 height 14
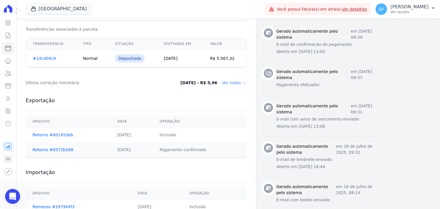
scroll to position [0, 0]
click at [6, 194] on div "Abertura do Messenger da Intercom" at bounding box center [11, 195] width 19 height 19
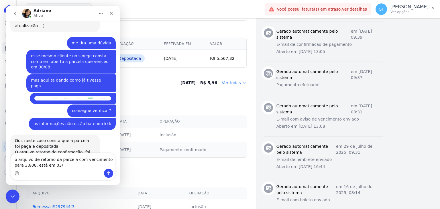
scroll to position [4110, 0]
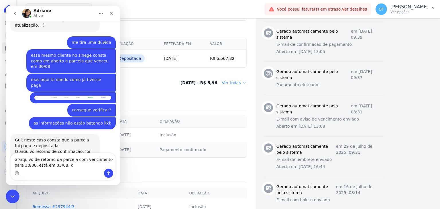
type textarea "o arquivo de retorno da parcela com vencimento para 30/08, está em 03/08."
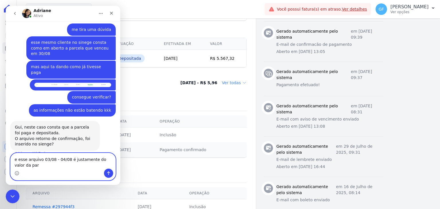
scroll to position [4129, 0]
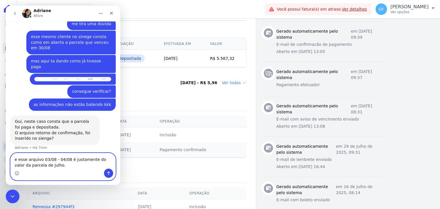
type textarea "e esse arquivo 03/08 - 04/08 é justamente do valor da parcela de Julho."
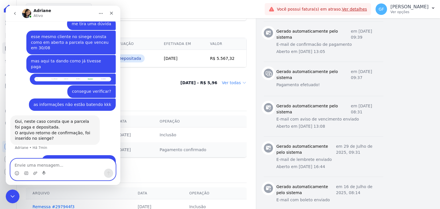
scroll to position [4142, 0]
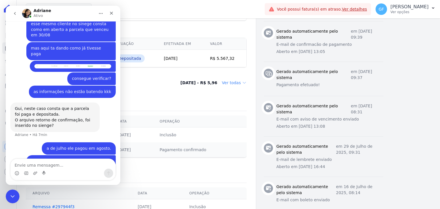
click at [58, 146] on div "a de julho ele pagou em agosto." at bounding box center [78, 149] width 65 height 6
click at [89, 146] on div "a de julho ele pagou em agosto." at bounding box center [78, 149] width 65 height 6
click at [41, 159] on div "mas a de agosto consta em aberto no sienge" at bounding box center [71, 164] width 80 height 11
click at [65, 159] on div "mas a de agosto consta em aberto no sienge" at bounding box center [71, 164] width 80 height 11
click at [89, 159] on div "mas a de agosto consta em aberto no sienge" at bounding box center [71, 164] width 80 height 11
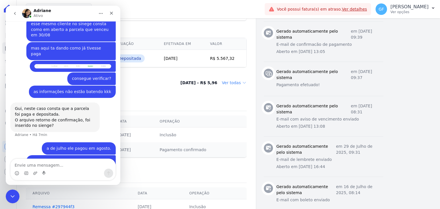
click at [103, 159] on div "mas a de agosto consta em aberto no sienge" at bounding box center [71, 164] width 80 height 11
click at [61, 178] on div "aqui na hent que não está correto" at bounding box center [77, 181] width 69 height 6
click at [93, 178] on div "aqui na hent que não está correto" at bounding box center [77, 181] width 69 height 6
click at [31, 202] on div "ai agora o cliente está me solicitando o boleto da parcela de agosto, fui baixa…" at bounding box center [71, 210] width 80 height 17
click at [47, 202] on div "ai agora o cliente está me solicitando o boleto da parcela de agosto, fui baixa…" at bounding box center [71, 210] width 80 height 17
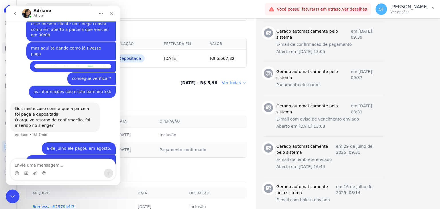
click at [83, 202] on div "ai agora o cliente está me solicitando o boleto da parcela de agosto, fui baixa…" at bounding box center [71, 210] width 80 height 17
click at [58, 202] on div "ai agora o cliente está me solicitando o boleto da parcela de agosto, fui baixa…" at bounding box center [71, 210] width 80 height 17
click at [76, 202] on div "ai agora o cliente está me solicitando o boleto da parcela de agosto, fui baixa…" at bounding box center [71, 210] width 80 height 17
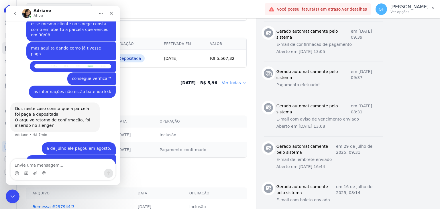
drag, startPoint x: 59, startPoint y: 129, endPoint x: 66, endPoint y: 128, distance: 7.2
drag, startPoint x: 86, startPoint y: 130, endPoint x: 96, endPoint y: 129, distance: 10.3
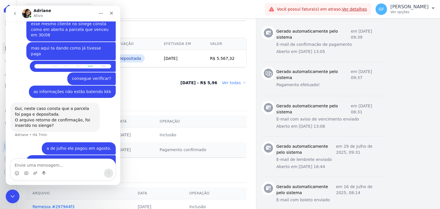
drag, startPoint x: 55, startPoint y: 141, endPoint x: 60, endPoint y: 141, distance: 5.4
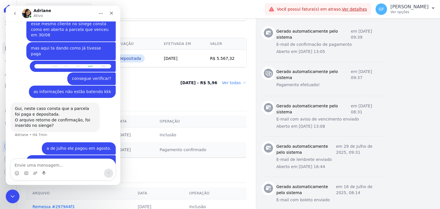
drag, startPoint x: 77, startPoint y: 143, endPoint x: 60, endPoint y: 148, distance: 18.0
click at [67, 167] on textarea "Envie uma mensagem..." at bounding box center [63, 164] width 105 height 10
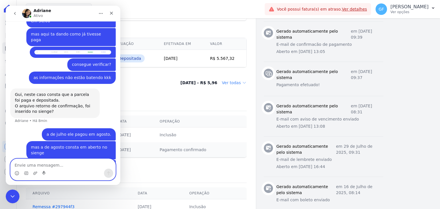
scroll to position [4183, 0]
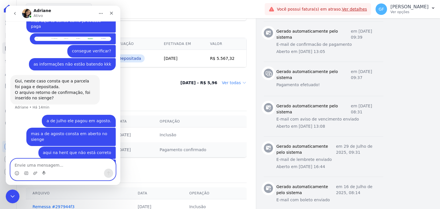
click at [5, 196] on div "Visão Geral Contratos [GEOGRAPHIC_DATA] Lotes Clientes Minha Carteira Transferê…" at bounding box center [8, 104] width 16 height 209
click at [6, 196] on div "Encerramento do Messenger da Intercom" at bounding box center [12, 196] width 14 height 14
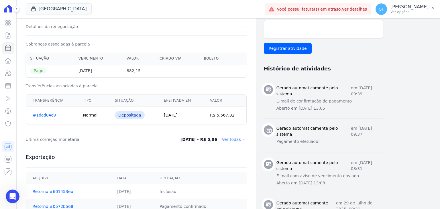
scroll to position [172, 0]
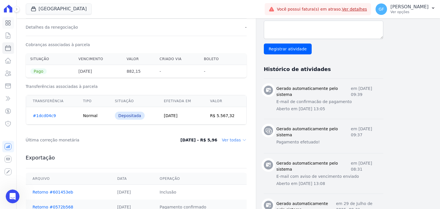
click at [7, 22] on icon at bounding box center [8, 22] width 7 height 7
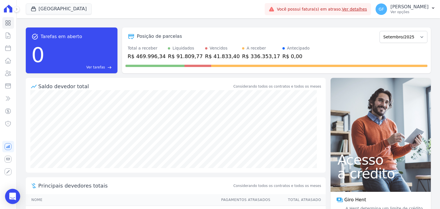
click at [14, 199] on icon "Open Intercom Messenger" at bounding box center [12, 196] width 7 height 7
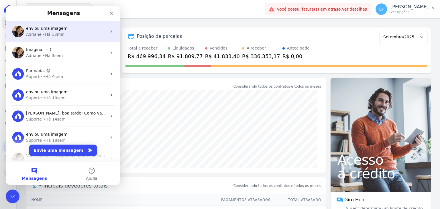
click at [30, 28] on span "enviou uma imagem" at bounding box center [46, 28] width 41 height 5
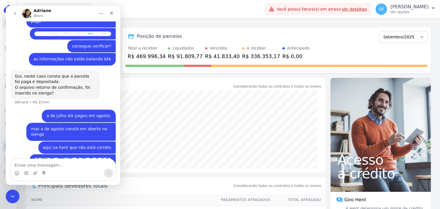
scroll to position [4102, 0]
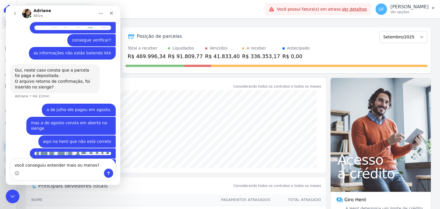
type textarea "você conseguiu entender mais ou menos?"
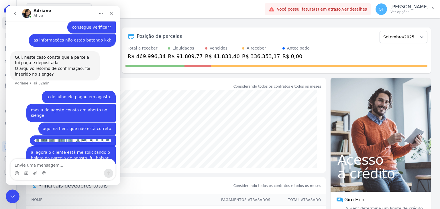
click at [13, 189] on div "Visão Geral Contratos [GEOGRAPHIC_DATA] Lotes Clientes Minha Carteira Transferê…" at bounding box center [8, 104] width 16 height 209
click at [11, 190] on div "Encerramento do Messenger da Intercom" at bounding box center [12, 196] width 14 height 14
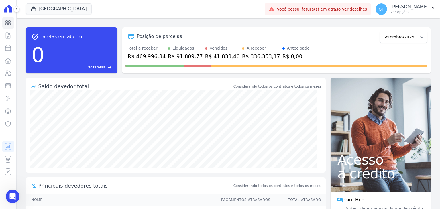
scroll to position [4016, 0]
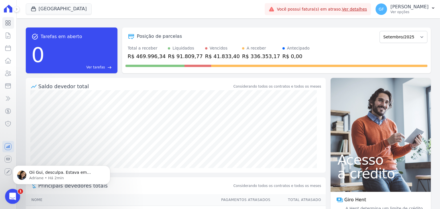
click at [9, 200] on div "Abertura do Messenger da Intercom" at bounding box center [11, 195] width 19 height 19
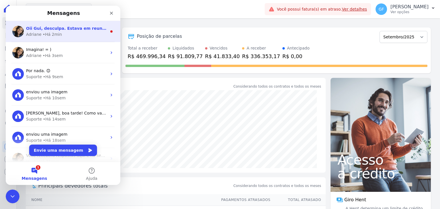
click at [46, 32] on div "• Há 2min" at bounding box center [52, 35] width 19 height 6
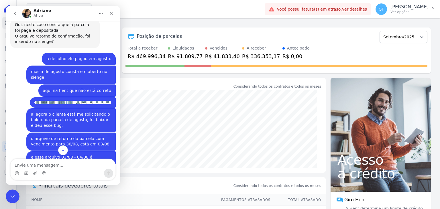
scroll to position [4114, 0]
click at [66, 165] on textarea "Envie uma mensagem..." at bounding box center [63, 164] width 105 height 10
type textarea "Ok!"
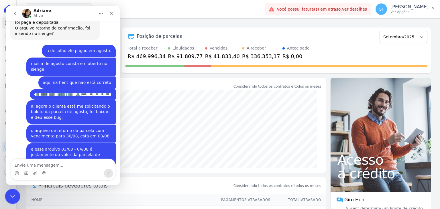
drag, startPoint x: 17, startPoint y: 393, endPoint x: 12, endPoint y: 200, distance: 192.7
click at [13, 201] on div "Encerramento do Messenger da Intercom" at bounding box center [12, 196] width 14 height 14
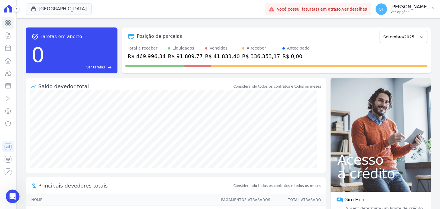
click at [403, 13] on p "Ver opções" at bounding box center [410, 12] width 38 height 5
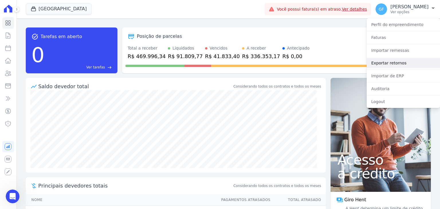
scroll to position [4126, 0]
click at [387, 58] on link "Exportar retornos" at bounding box center [403, 63] width 73 height 10
click at [385, 62] on link "Exportar retornos" at bounding box center [403, 63] width 73 height 10
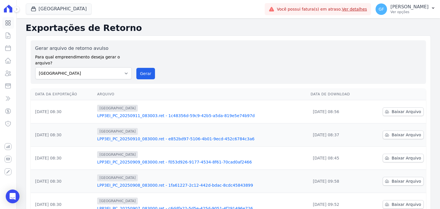
click at [12, 19] on link "Visão Geral" at bounding box center [8, 22] width 12 height 11
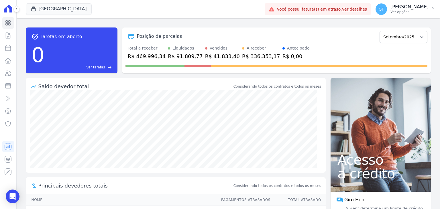
click at [397, 15] on button "GF Guilherme Farias Ver opções" at bounding box center [405, 9] width 69 height 16
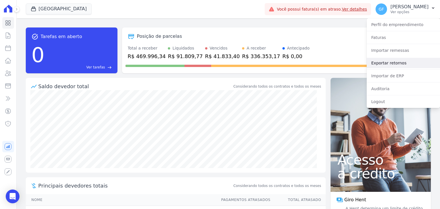
click at [390, 61] on link "Exportar retornos" at bounding box center [403, 63] width 73 height 10
